Goal: Find specific page/section: Find specific page/section

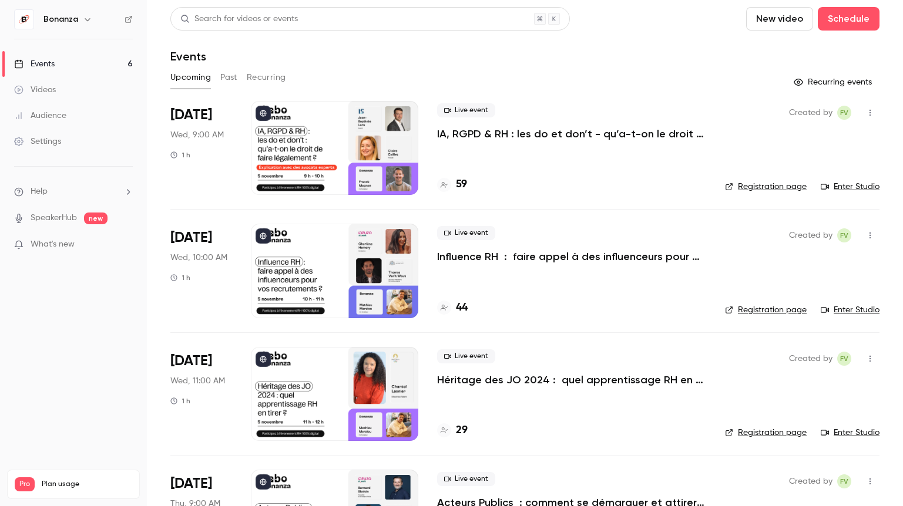
click at [69, 115] on link "Audience" at bounding box center [73, 116] width 147 height 26
